Goal: Transaction & Acquisition: Download file/media

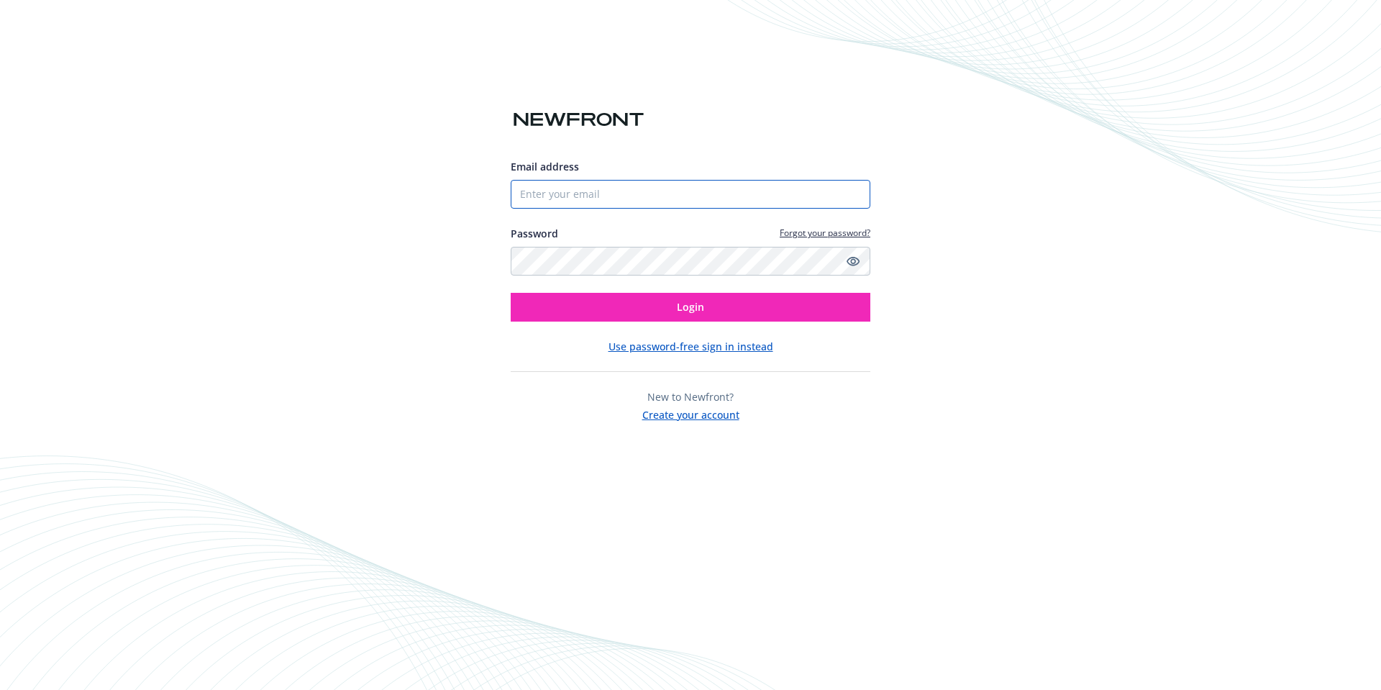
click at [547, 192] on input "Email address" at bounding box center [691, 194] width 360 height 29
type input "[EMAIL_ADDRESS]"
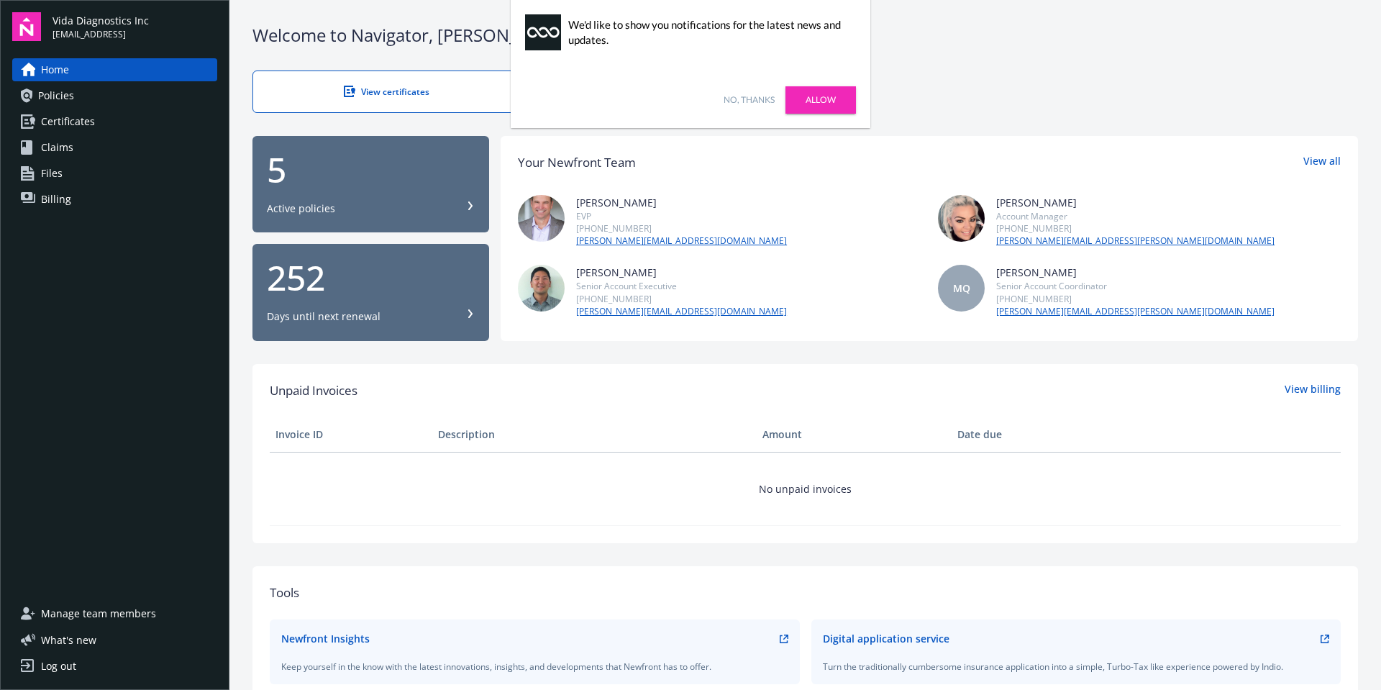
click at [805, 107] on link "Allow" at bounding box center [820, 99] width 70 height 27
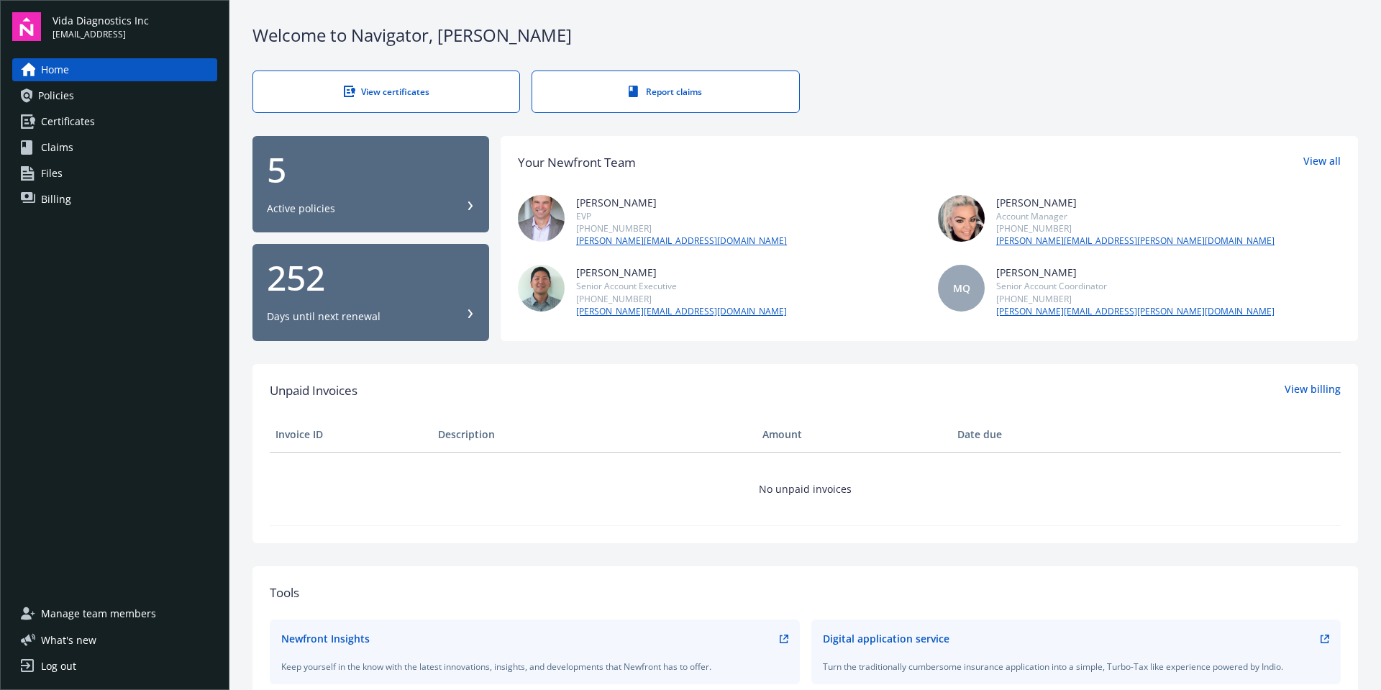
click at [425, 90] on div "View certificates" at bounding box center [386, 92] width 209 height 12
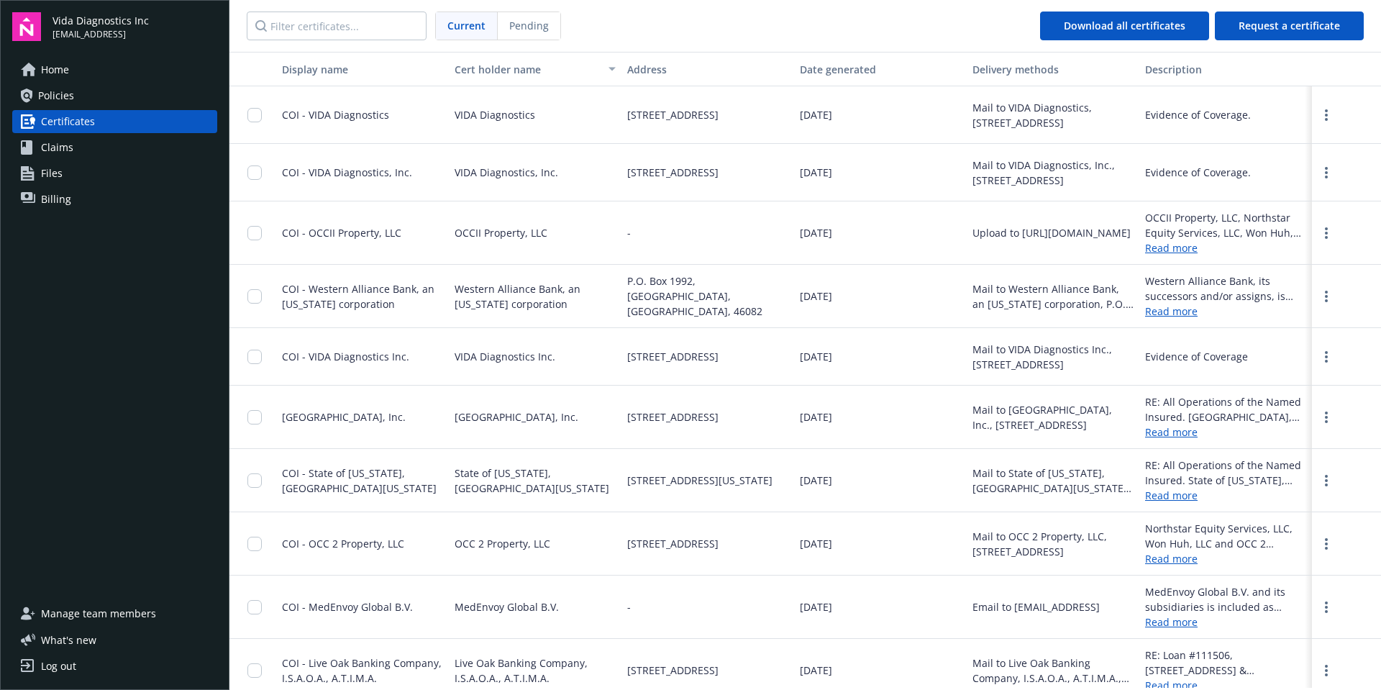
click at [833, 77] on button "Date generated" at bounding box center [880, 69] width 173 height 35
click at [833, 73] on div "Date generated" at bounding box center [880, 69] width 161 height 15
click at [862, 70] on div "Date generated" at bounding box center [880, 69] width 161 height 15
click at [1319, 169] on link "more" at bounding box center [1326, 172] width 17 height 17
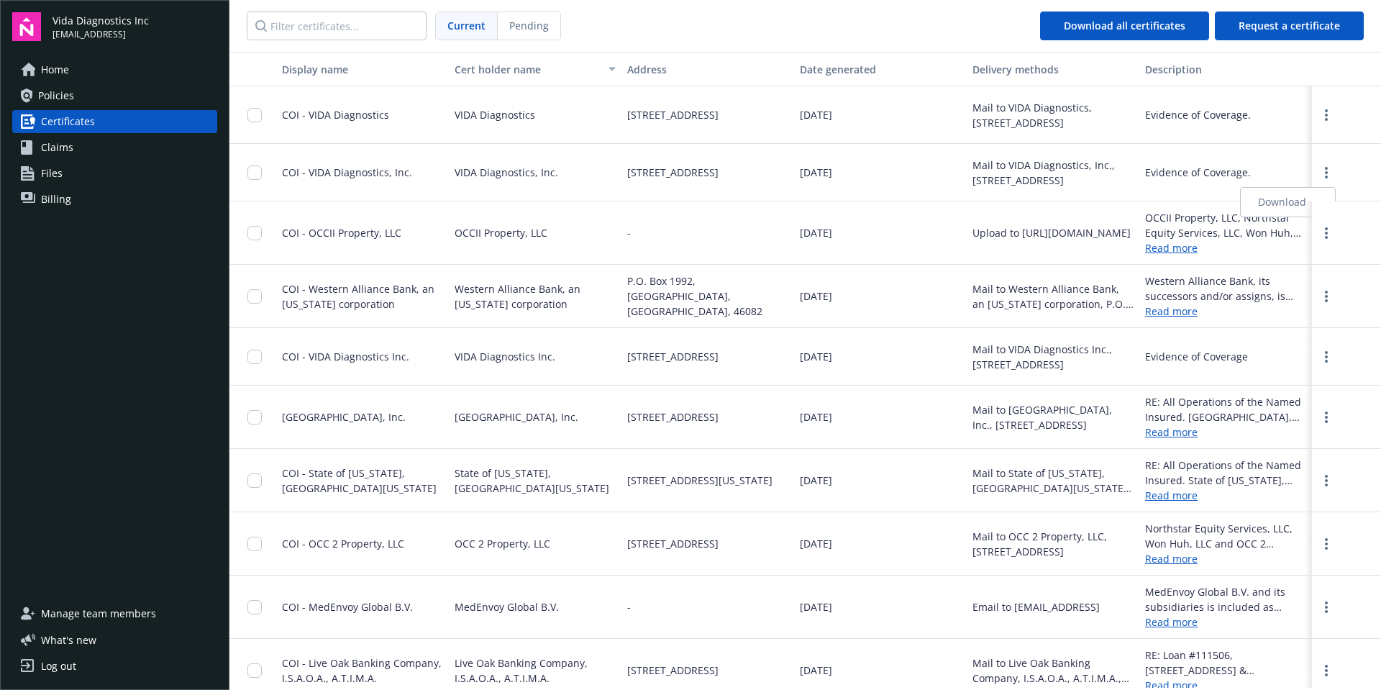
click at [1285, 205] on link "Download" at bounding box center [1288, 202] width 94 height 29
